Goal: Information Seeking & Learning: Learn about a topic

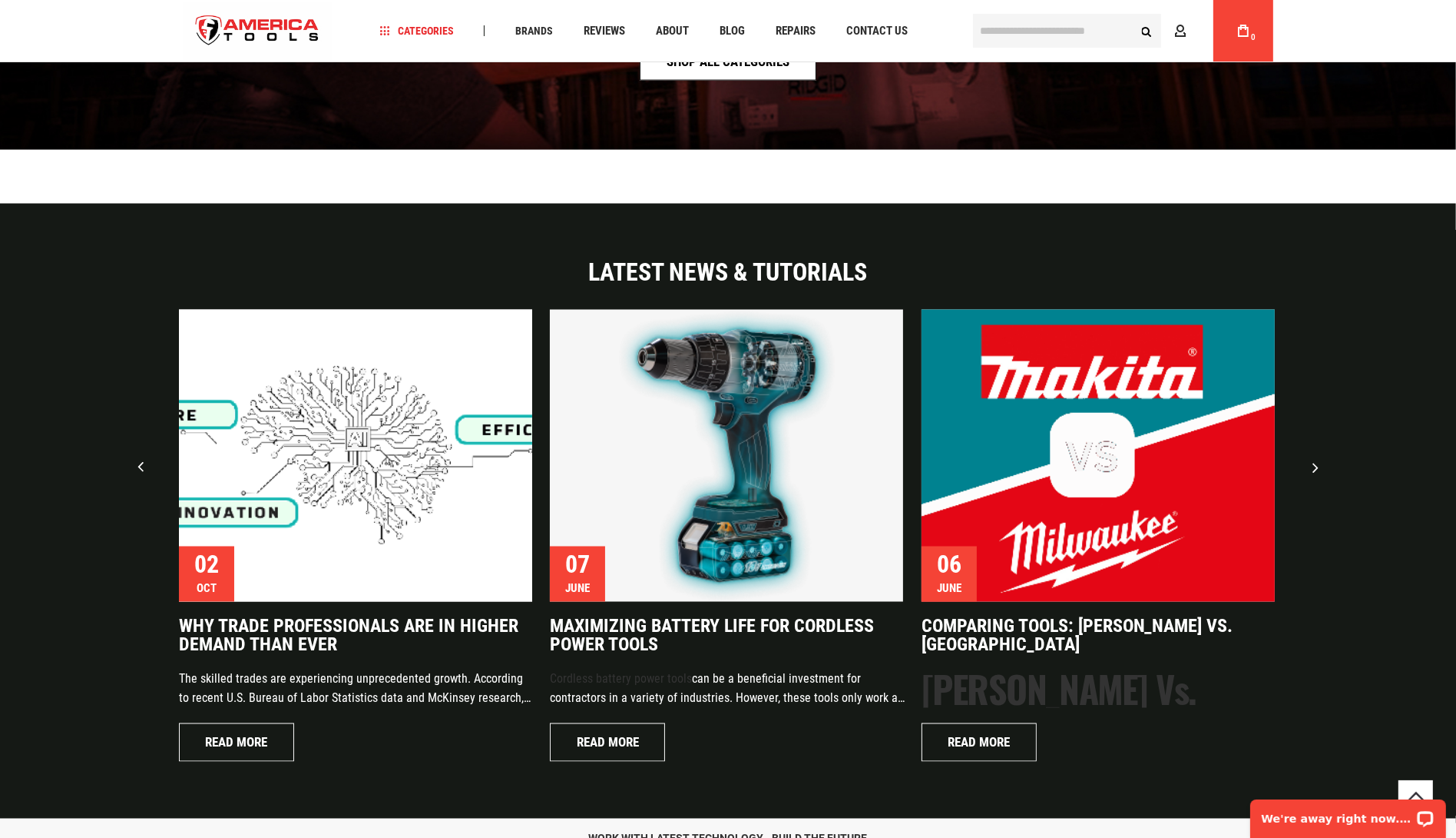
click at [333, 551] on img "1 / 9" at bounding box center [355, 455] width 353 height 292
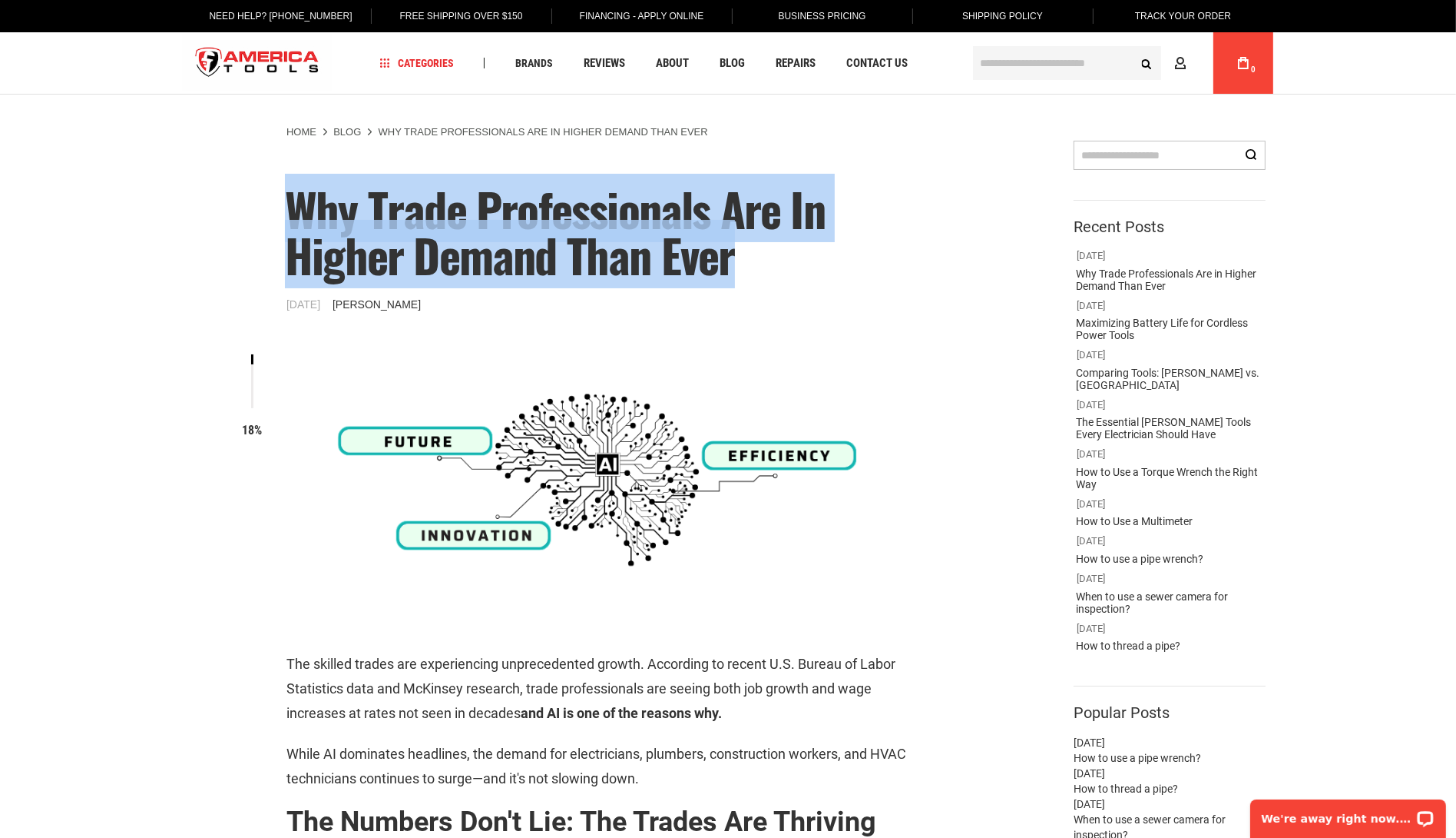
drag, startPoint x: 746, startPoint y: 273, endPoint x: 287, endPoint y: 231, distance: 460.9
click at [287, 231] on h1 "Why Trade Professionals Are in Higher Demand Than Ever" at bounding box center [604, 231] width 639 height 92
copy span "Why Trade Professionals Are in Higher Demand Than Ever"
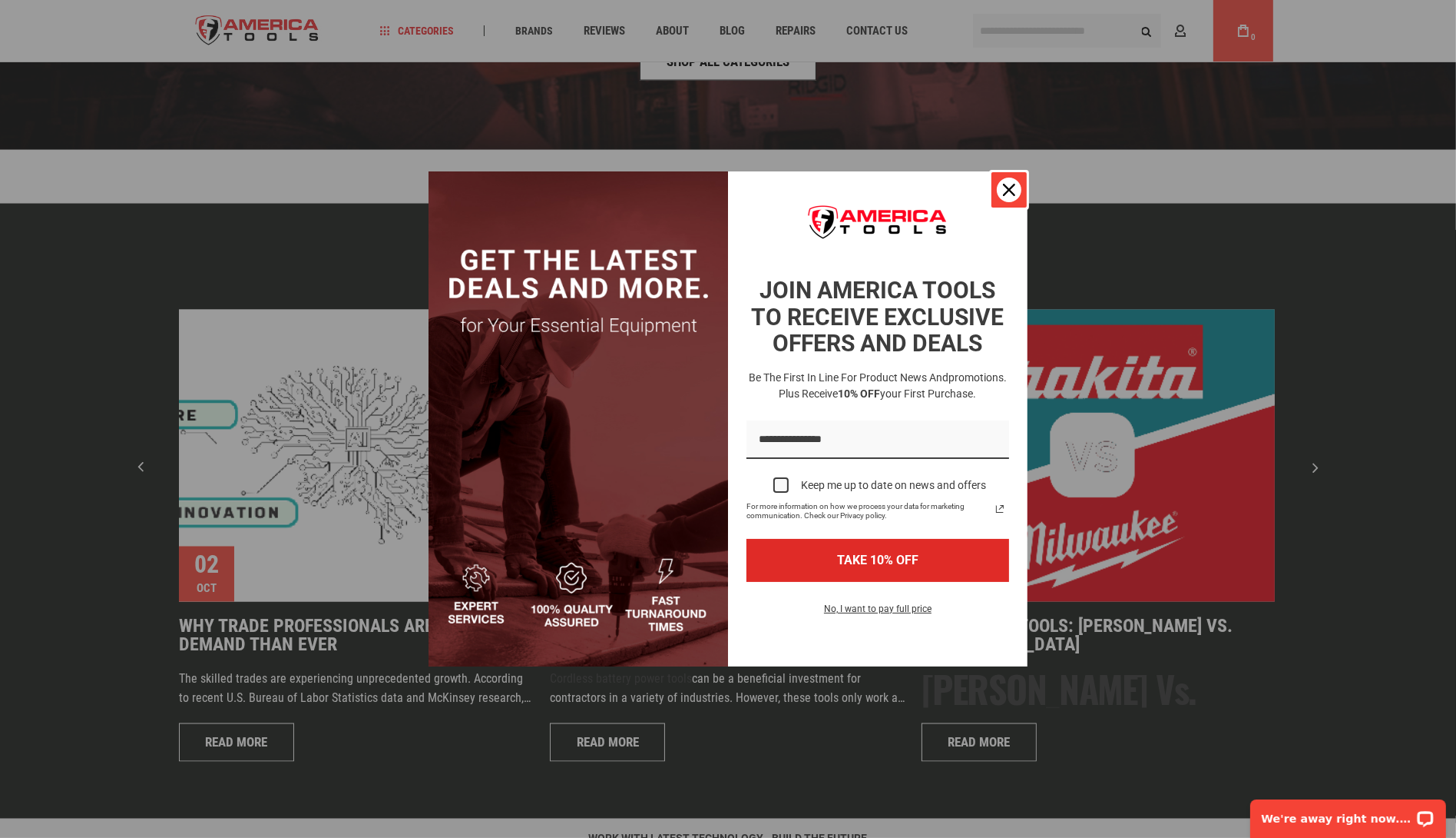
click at [1019, 184] on div "Close" at bounding box center [1009, 189] width 24 height 24
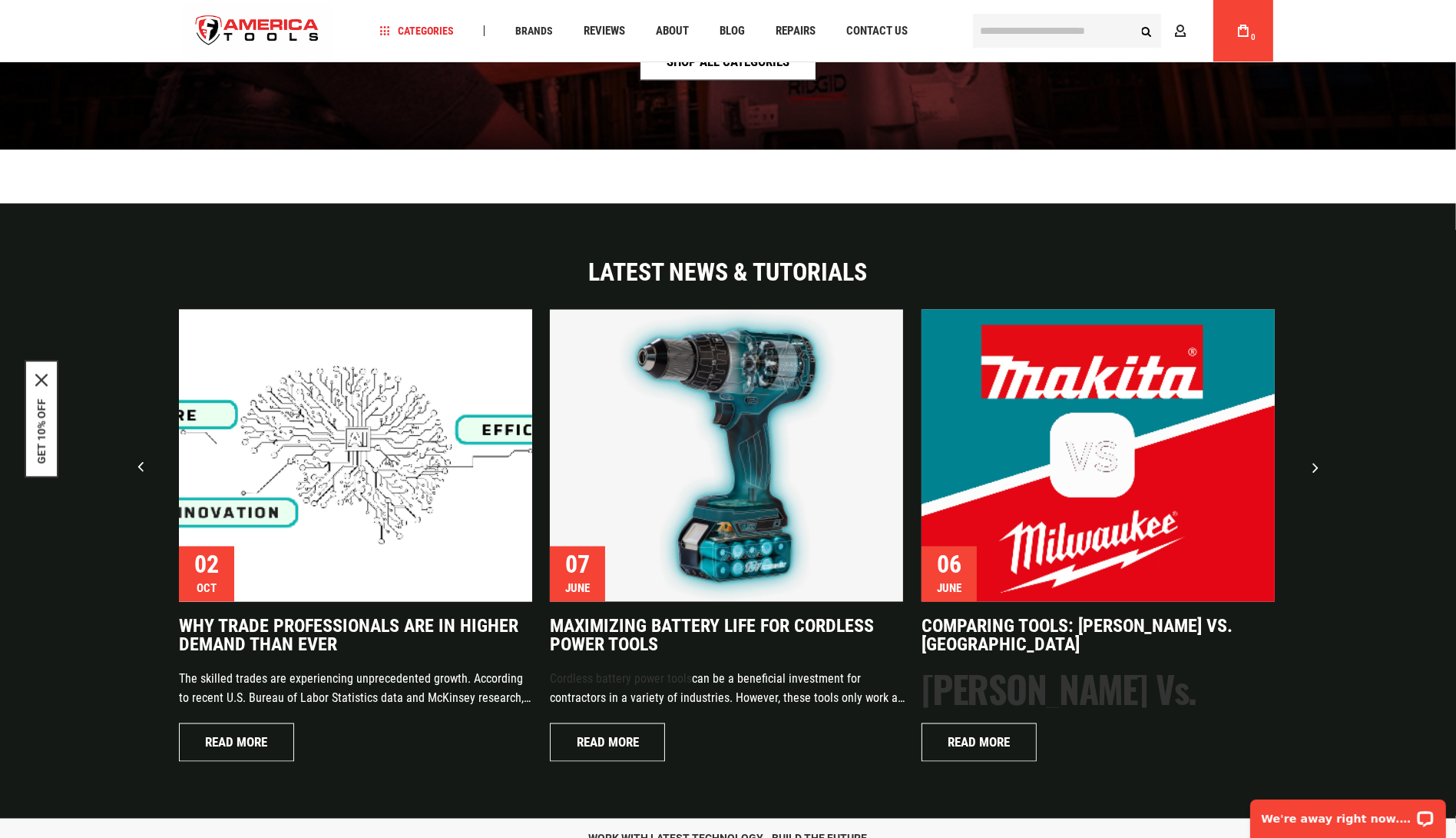
click at [335, 435] on img "1 / 9" at bounding box center [355, 455] width 353 height 292
